Goal: Contribute content: Add original content to the website for others to see

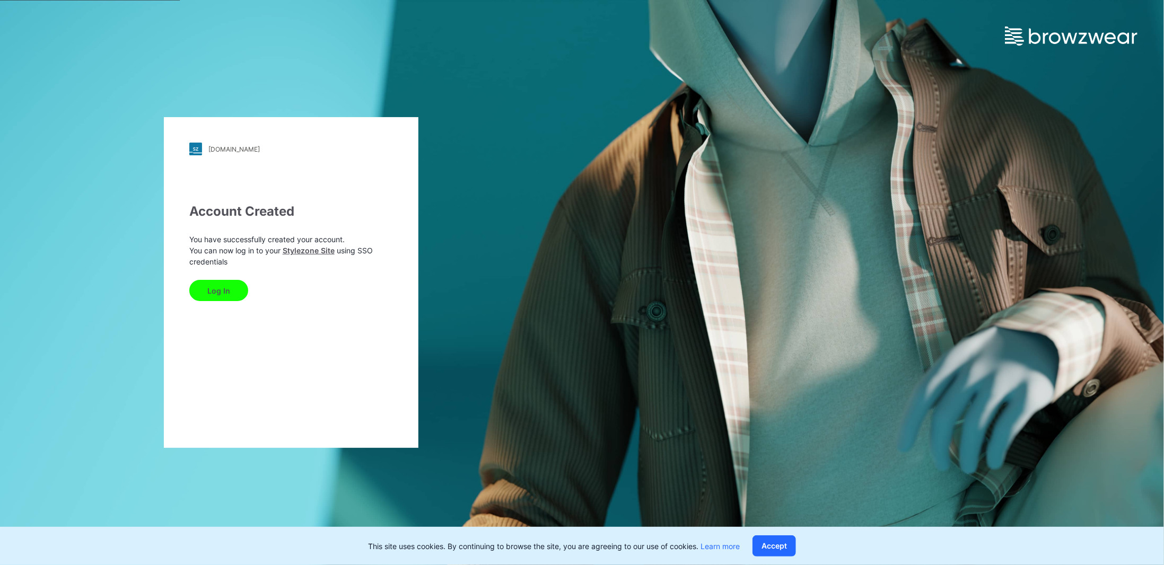
click at [213, 293] on button "Log In" at bounding box center [218, 290] width 59 height 21
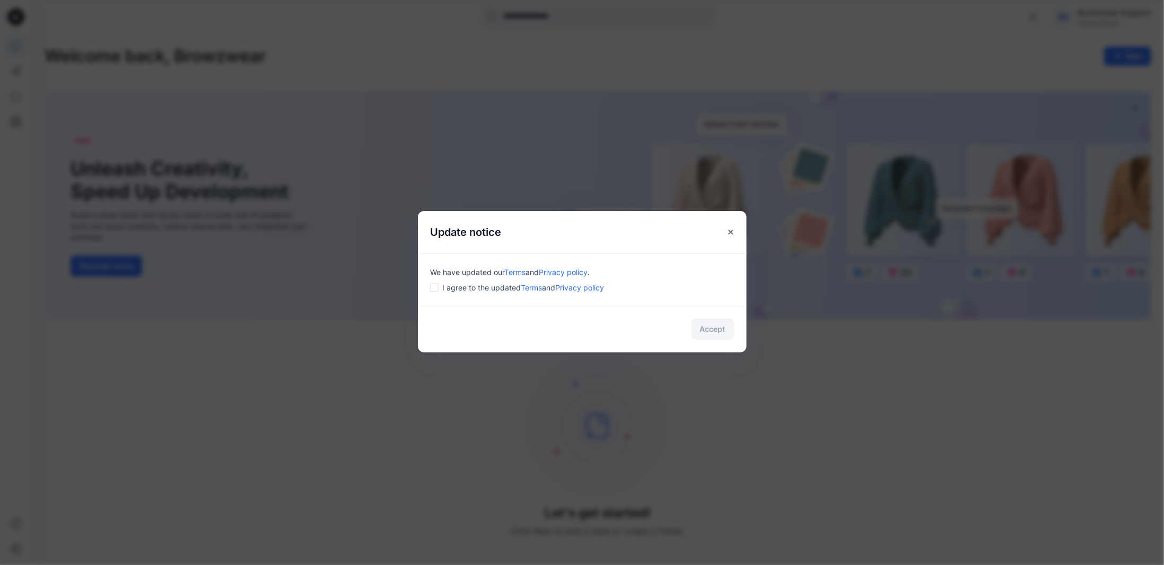
click at [475, 290] on span "I agree to the updated Terms and Privacy policy" at bounding box center [524, 287] width 162 height 11
click at [705, 327] on button "Accept" at bounding box center [713, 329] width 42 height 21
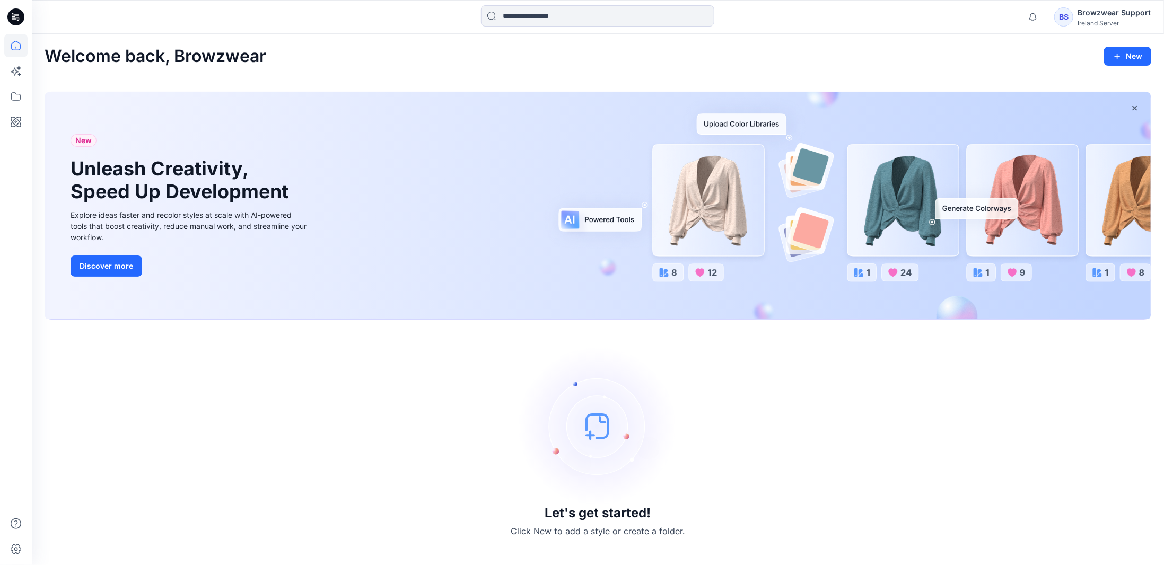
click at [1073, 13] on div "BS" at bounding box center [1063, 16] width 19 height 19
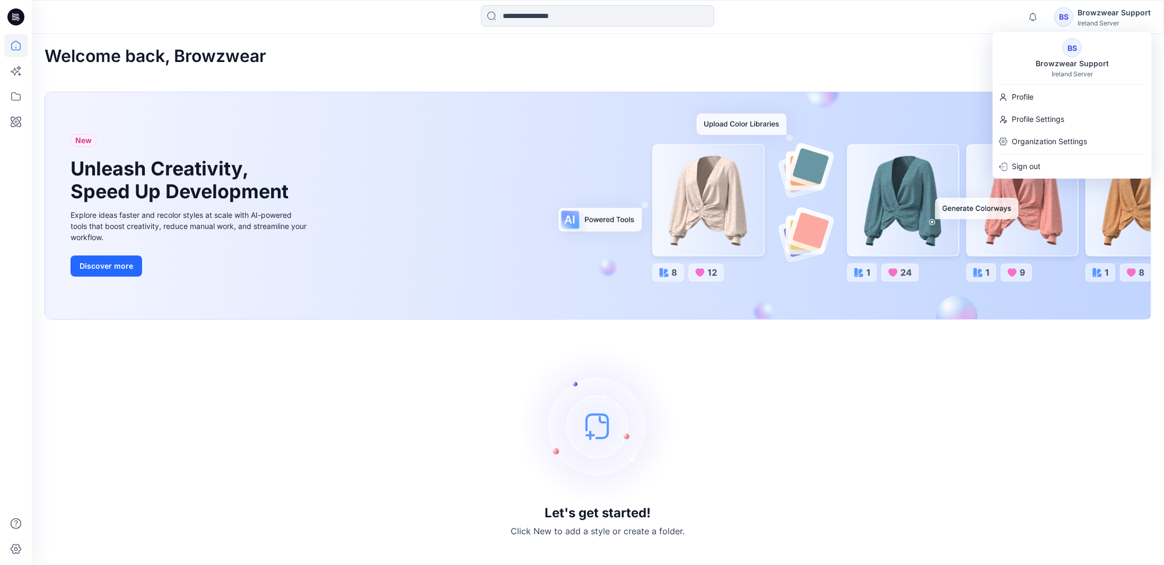
drag, startPoint x: 894, startPoint y: 56, endPoint x: 903, endPoint y: 59, distance: 9.8
click at [896, 57] on div "Welcome back, Browzwear New" at bounding box center [598, 57] width 1107 height 20
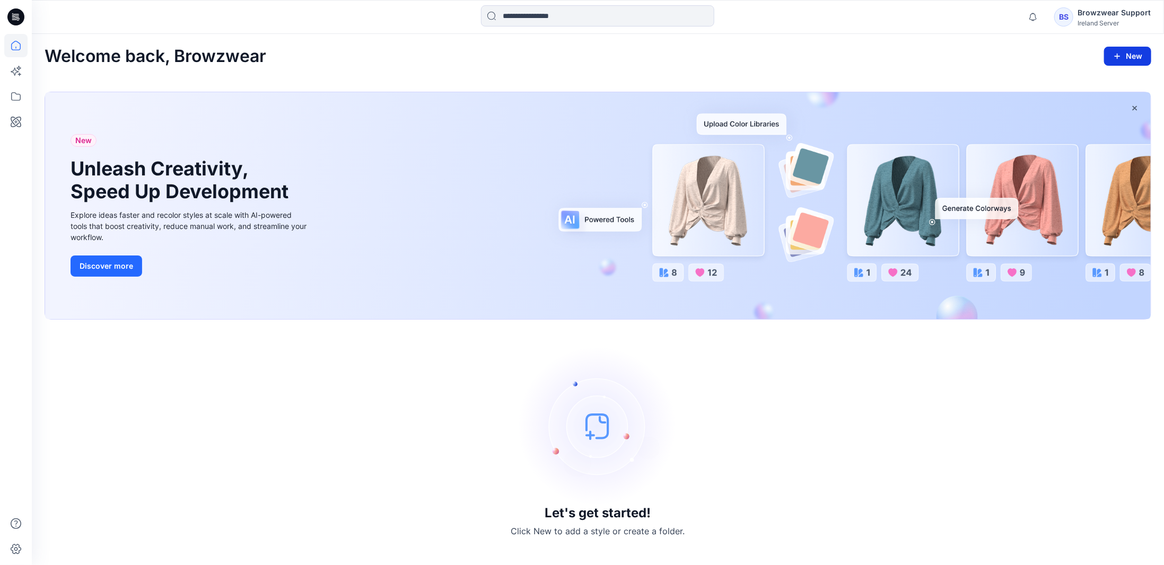
click at [1146, 64] on button "New" at bounding box center [1127, 56] width 47 height 19
click at [1095, 84] on p "New Style" at bounding box center [1096, 82] width 36 height 13
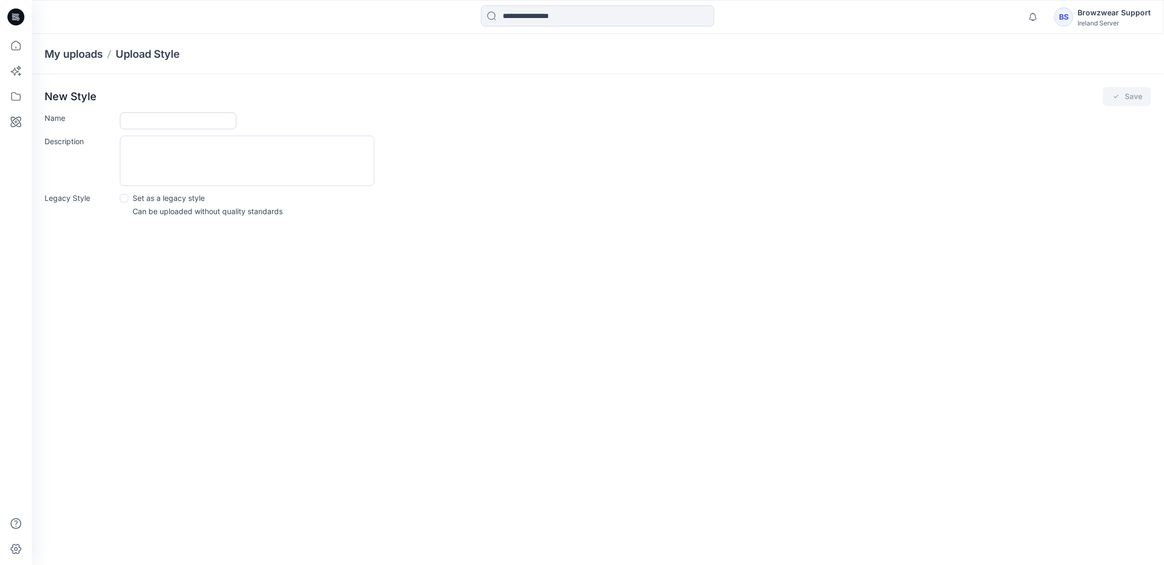
click at [192, 114] on input "Name" at bounding box center [178, 120] width 117 height 17
type input "****"
click at [1117, 98] on icon "submit" at bounding box center [1116, 96] width 8 height 8
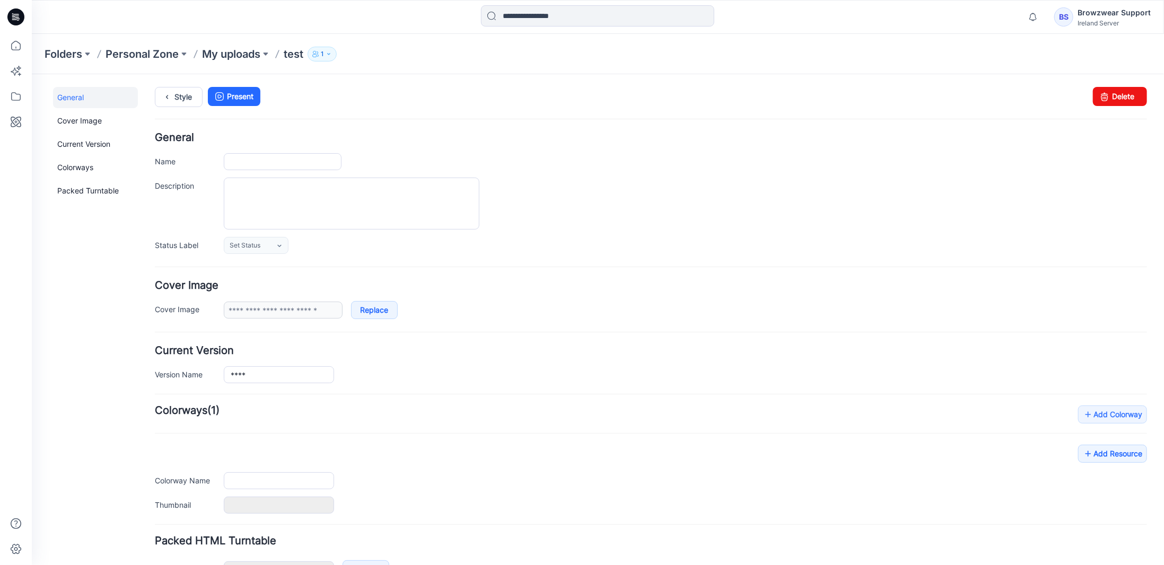
type input "****"
type input "**********"
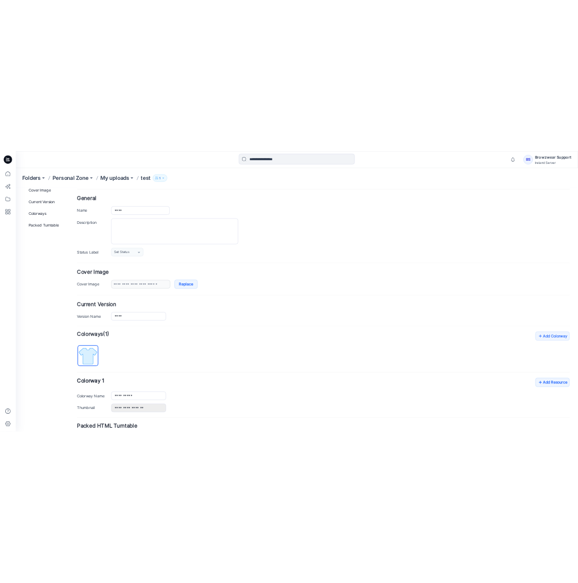
scroll to position [106, 0]
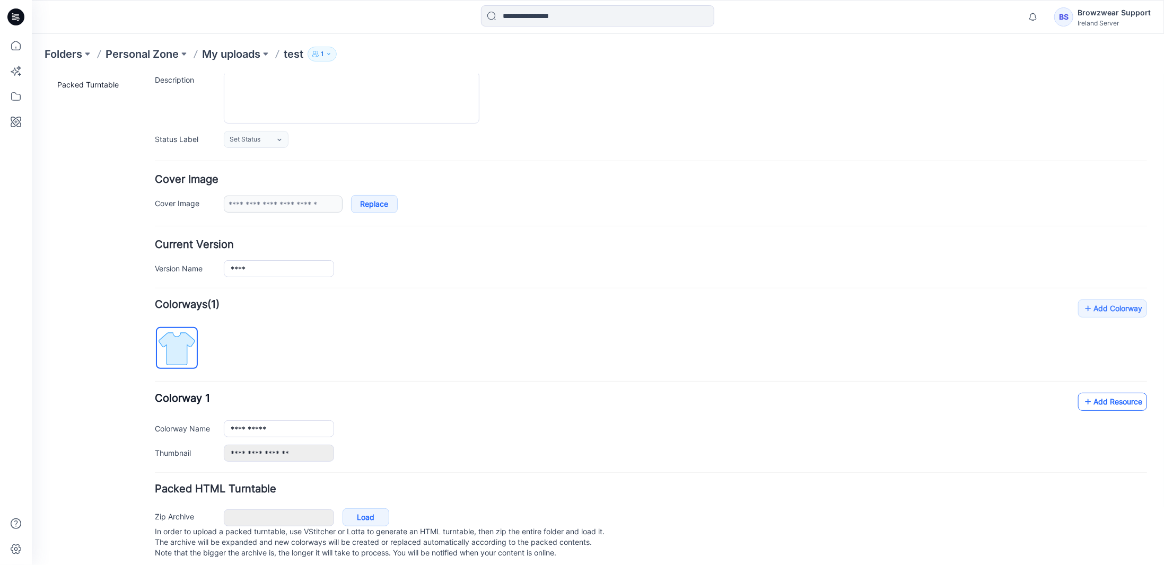
click at [1093, 396] on link "Add Resource" at bounding box center [1112, 401] width 69 height 18
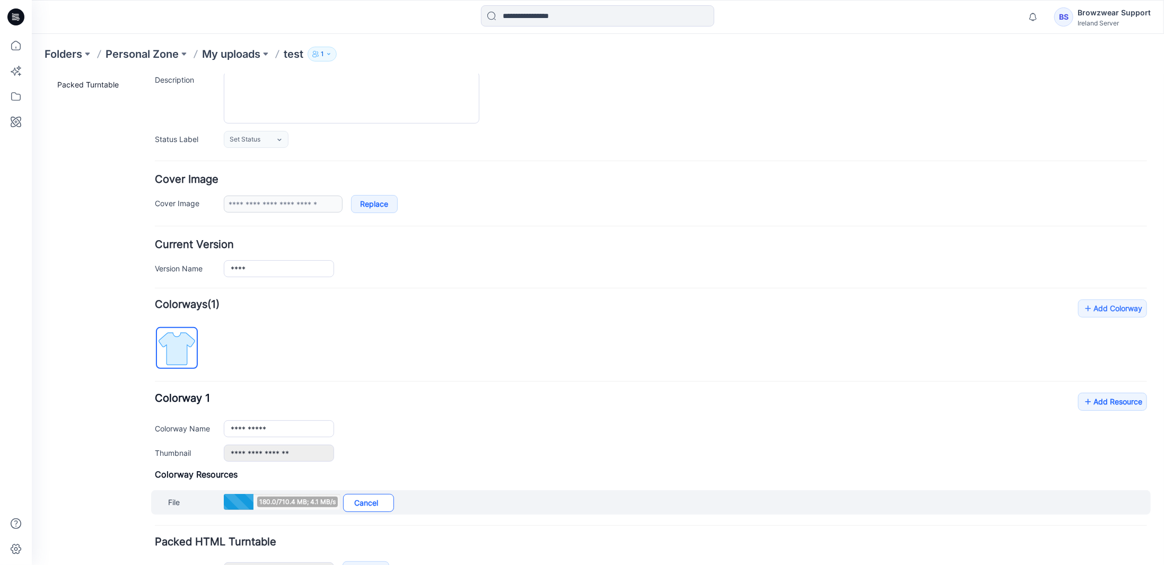
click at [375, 496] on link "Cancel" at bounding box center [368, 503] width 51 height 18
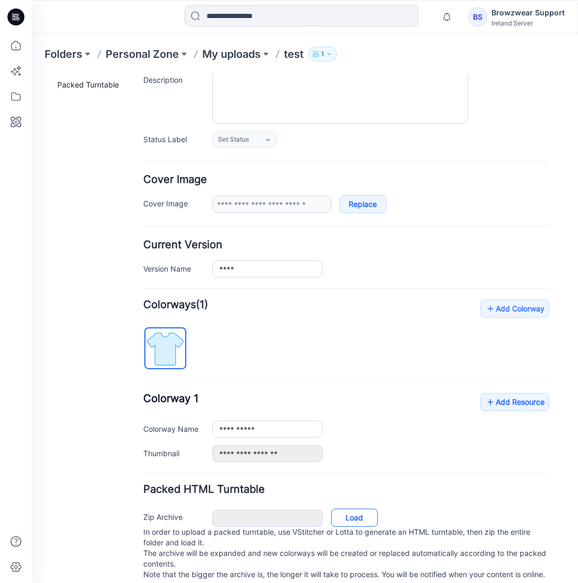
click at [363, 514] on link "Load" at bounding box center [353, 517] width 47 height 18
click at [362, 513] on link "Cancel" at bounding box center [356, 517] width 51 height 18
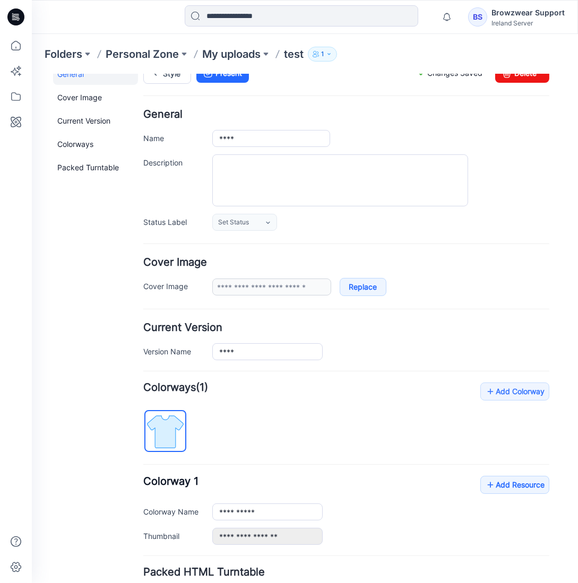
scroll to position [23, 0]
click at [504, 478] on link "Add Resource" at bounding box center [513, 484] width 69 height 18
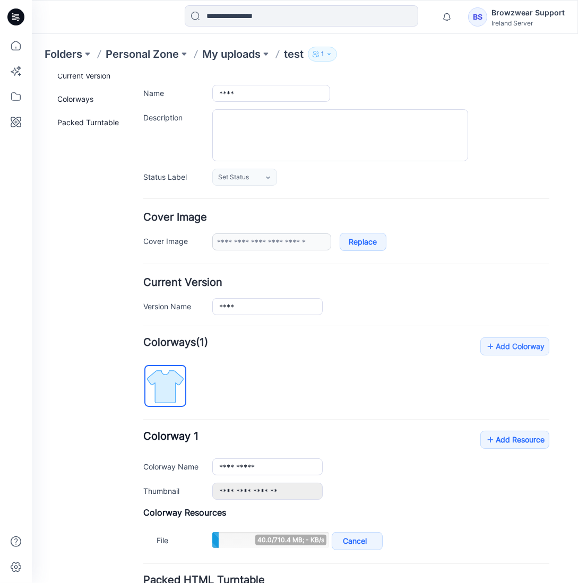
scroll to position [76, 0]
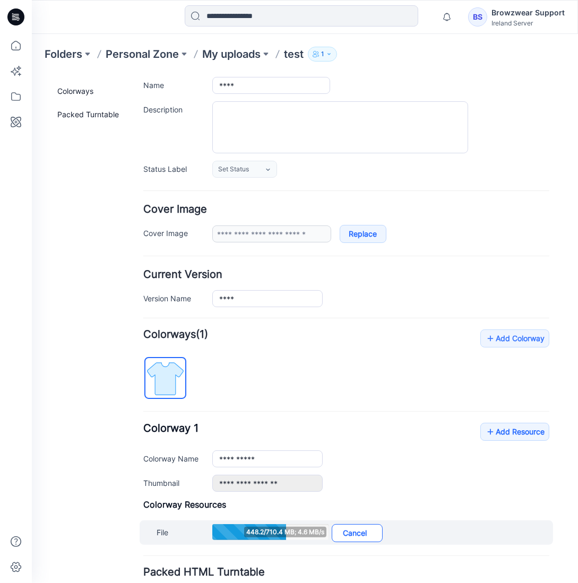
click at [353, 526] on link "Cancel" at bounding box center [356, 532] width 51 height 18
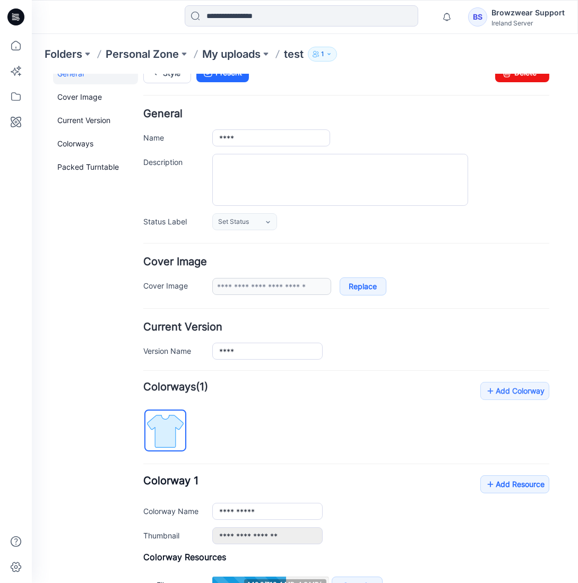
scroll to position [23, 0]
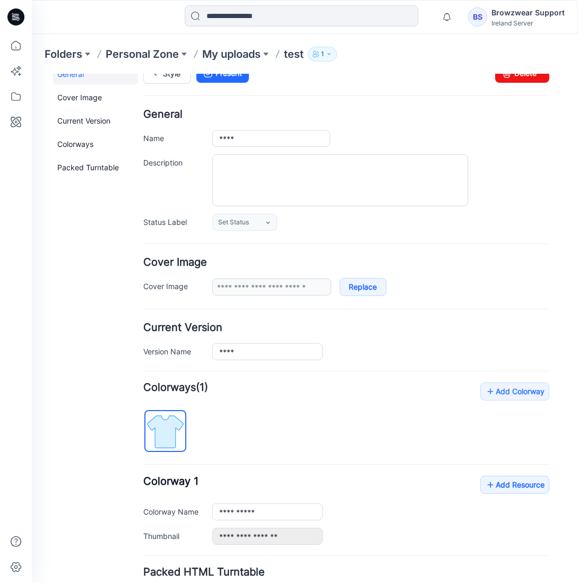
click at [14, 15] on icon at bounding box center [15, 16] width 17 height 17
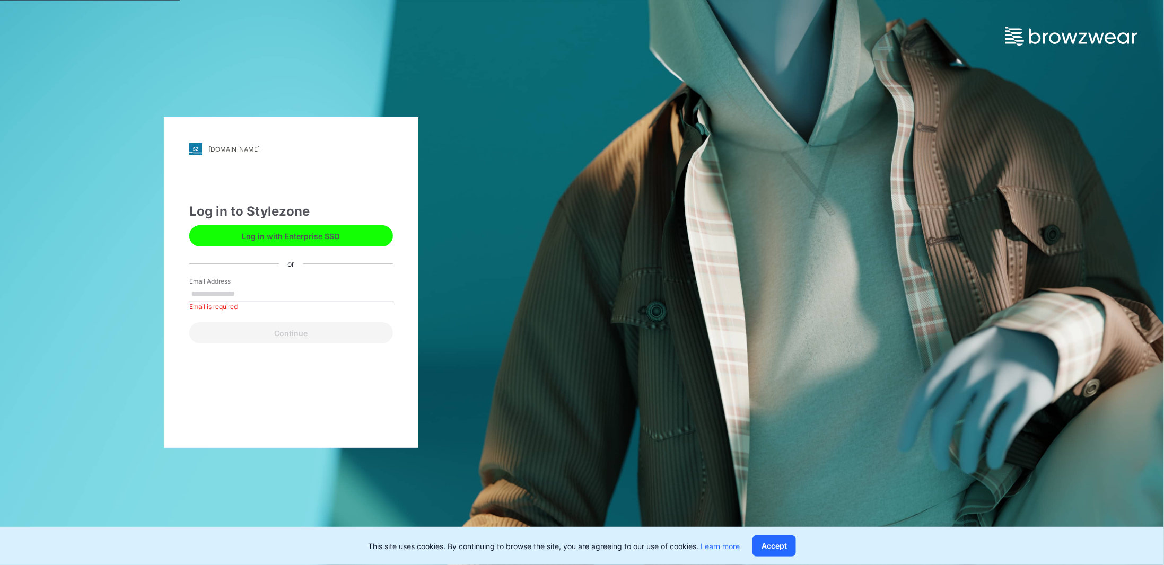
click at [256, 291] on input "Email Address" at bounding box center [291, 294] width 204 height 16
type input "**********"
click at [281, 326] on button "Continue" at bounding box center [291, 332] width 204 height 21
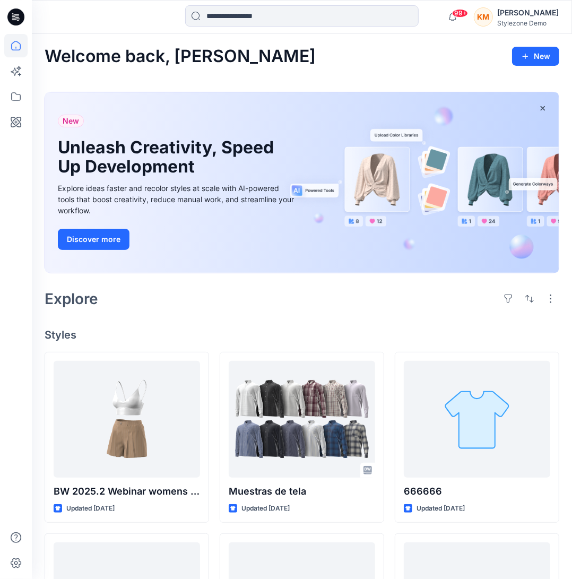
click at [493, 16] on div "KM" at bounding box center [483, 16] width 19 height 19
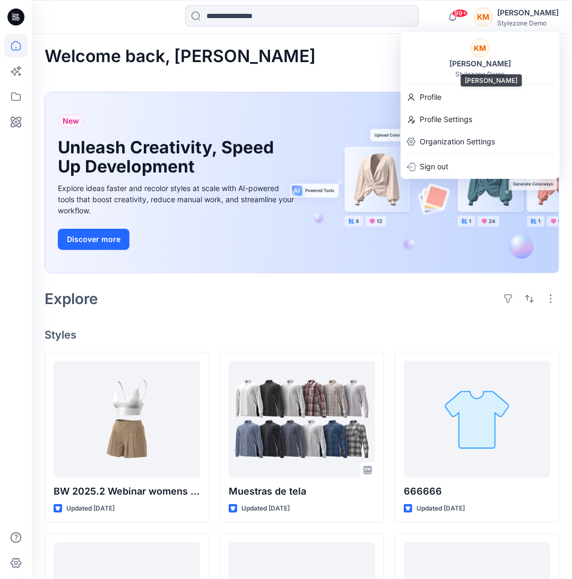
click at [467, 62] on div "[PERSON_NAME]" at bounding box center [480, 63] width 74 height 13
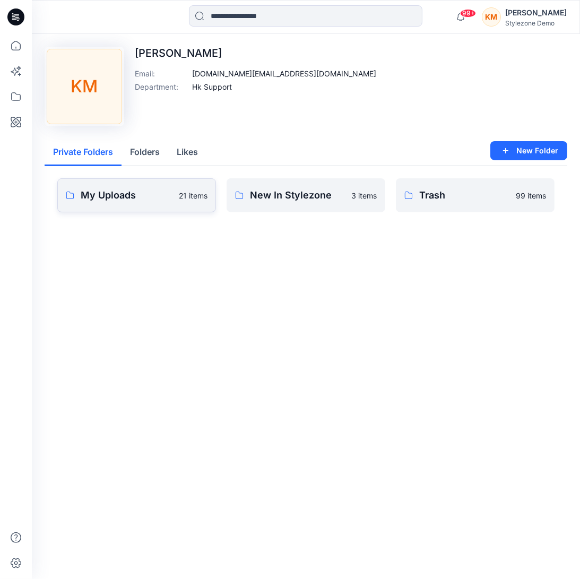
click at [123, 189] on p "My Uploads" at bounding box center [127, 195] width 92 height 15
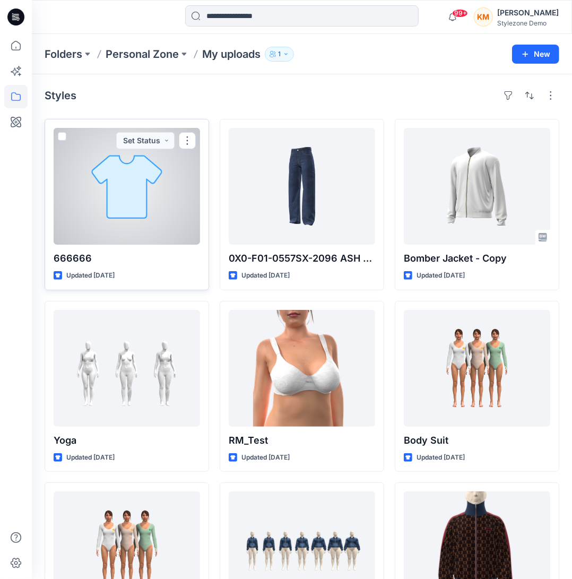
click at [135, 205] on div at bounding box center [127, 186] width 146 height 117
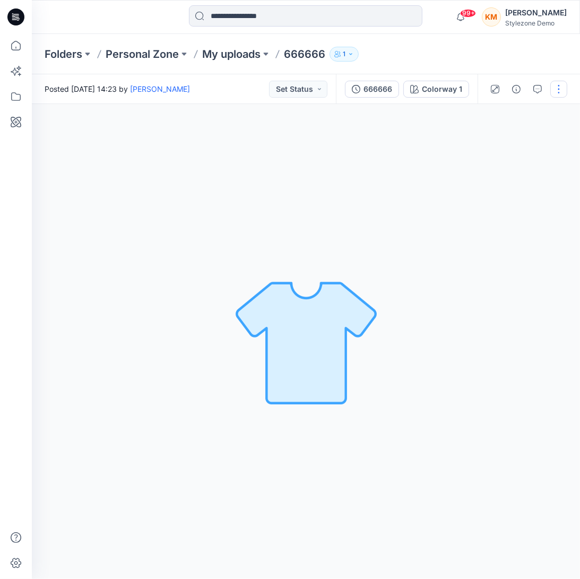
click at [552, 95] on button "button" at bounding box center [558, 89] width 17 height 17
click at [508, 141] on button "Edit" at bounding box center [514, 144] width 98 height 20
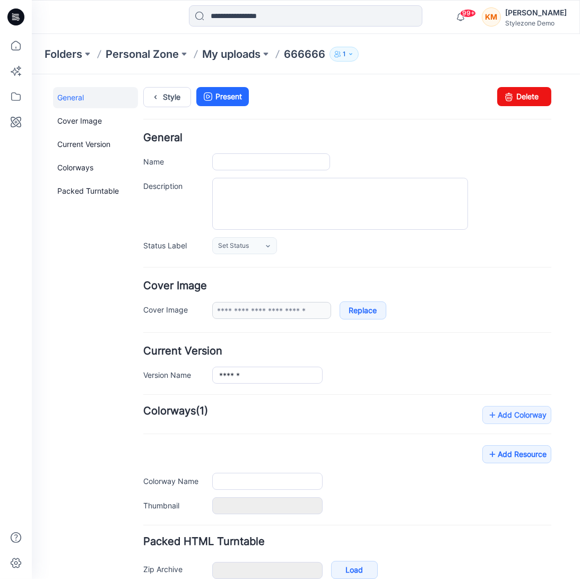
type input "******"
type input "**********"
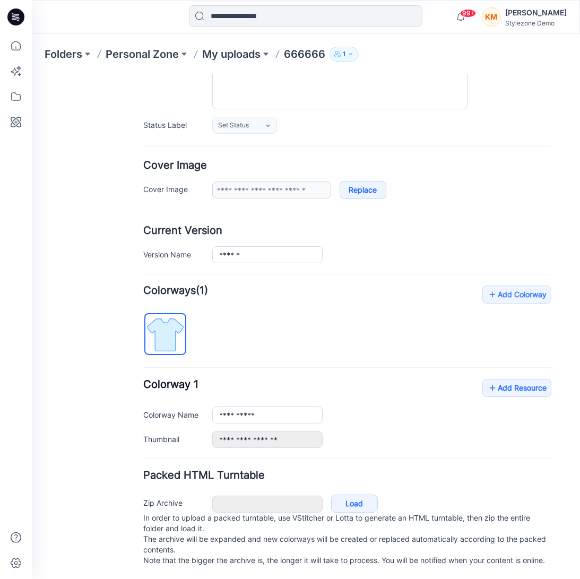
scroll to position [138, 0]
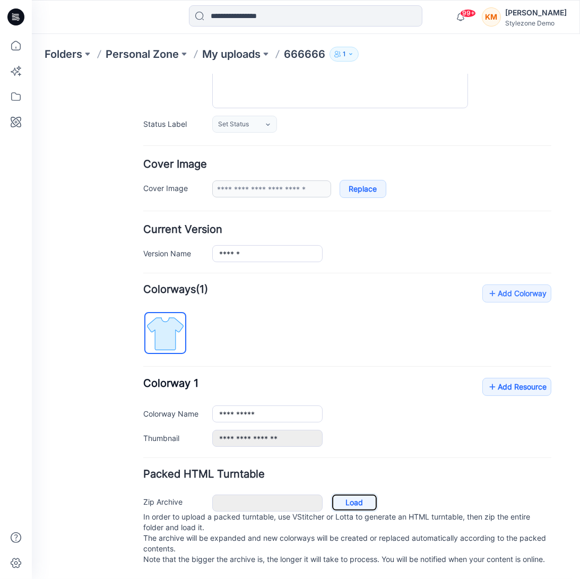
drag, startPoint x: 347, startPoint y: 476, endPoint x: 434, endPoint y: 383, distance: 127.2
click at [416, 391] on form "General Name ****** Description Status Label Set Status Set Status Prototype De…" at bounding box center [347, 289] width 408 height 557
click at [511, 377] on link "Add Resource" at bounding box center [516, 386] width 69 height 18
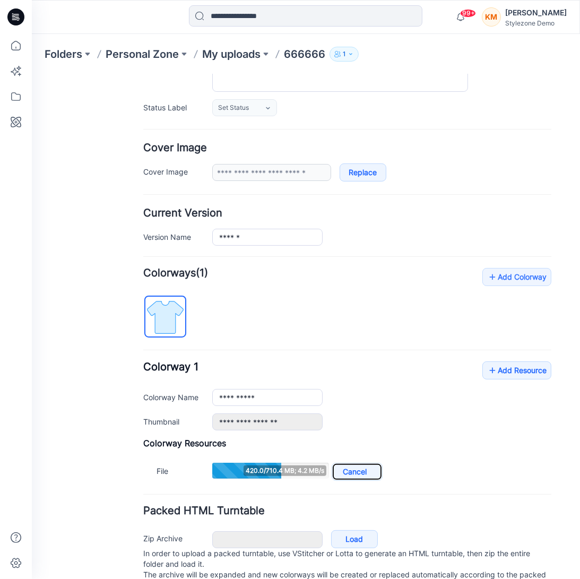
click at [346, 465] on link "Cancel" at bounding box center [356, 471] width 51 height 18
